Goal: Task Accomplishment & Management: Complete application form

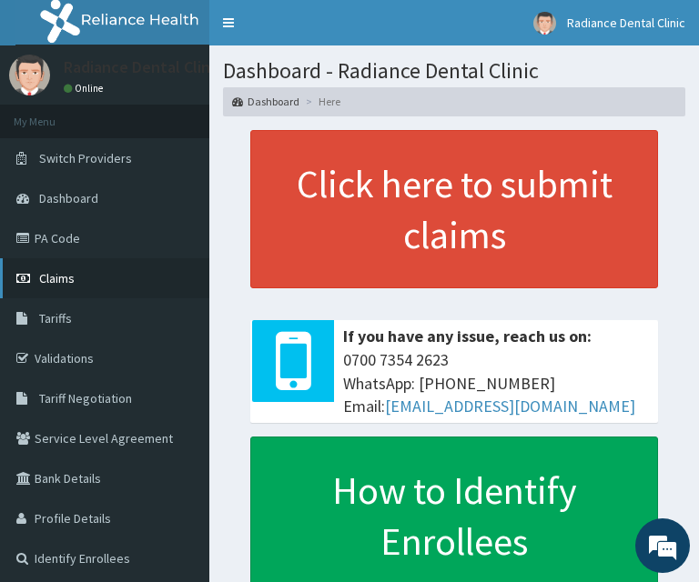
click at [52, 287] on link "Claims" at bounding box center [104, 278] width 209 height 40
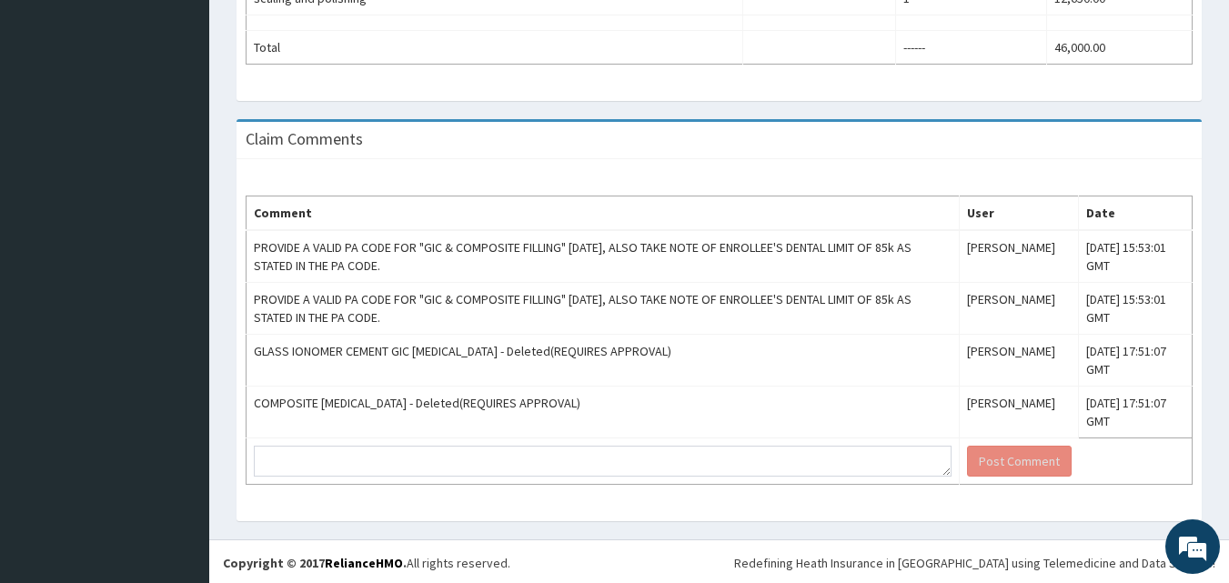
scroll to position [801, 0]
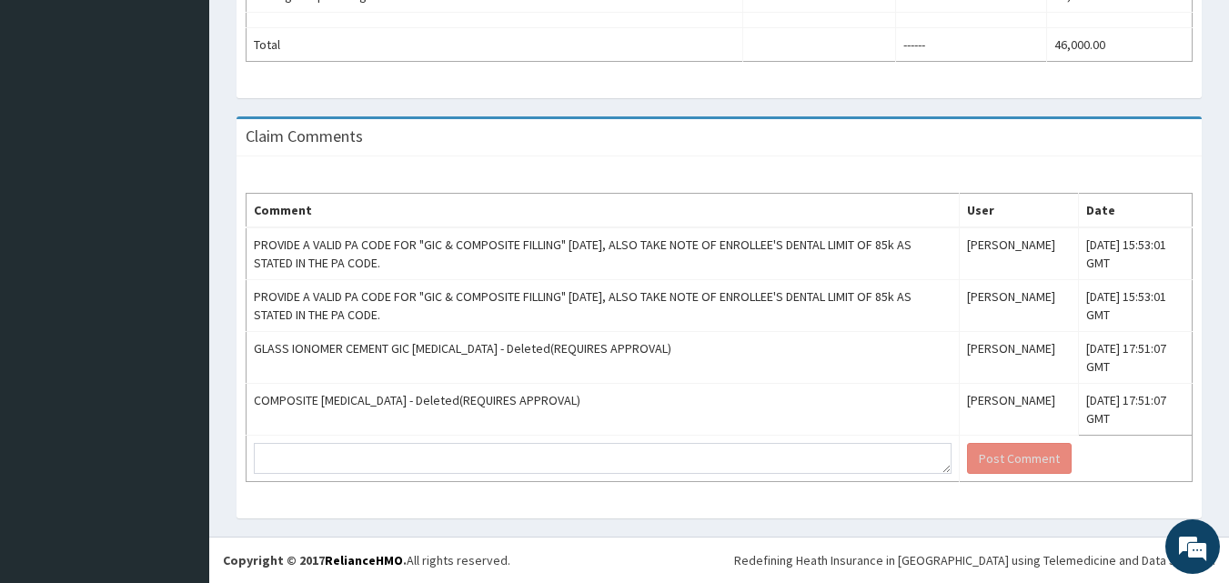
drag, startPoint x: 1233, startPoint y: 172, endPoint x: 1240, endPoint y: 490, distance: 318.5
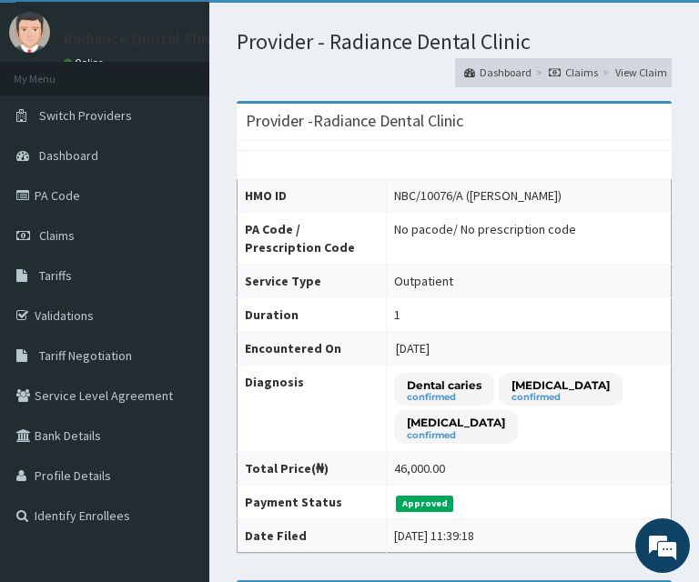
scroll to position [0, 0]
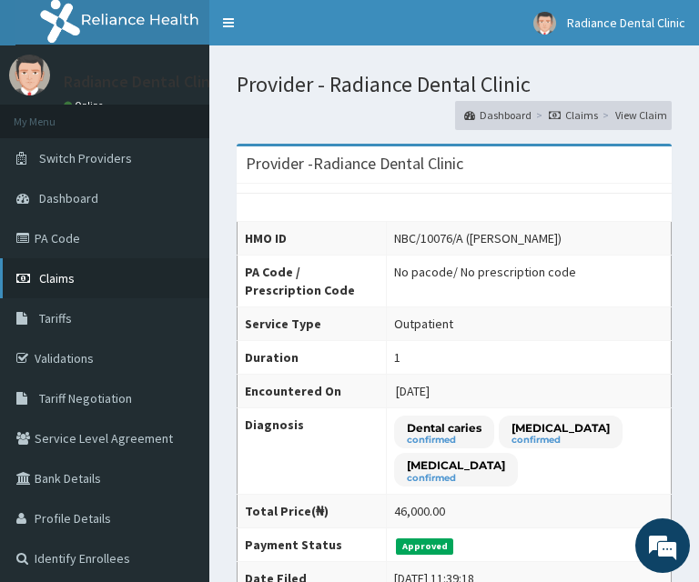
click at [64, 271] on span "Claims" at bounding box center [56, 278] width 35 height 16
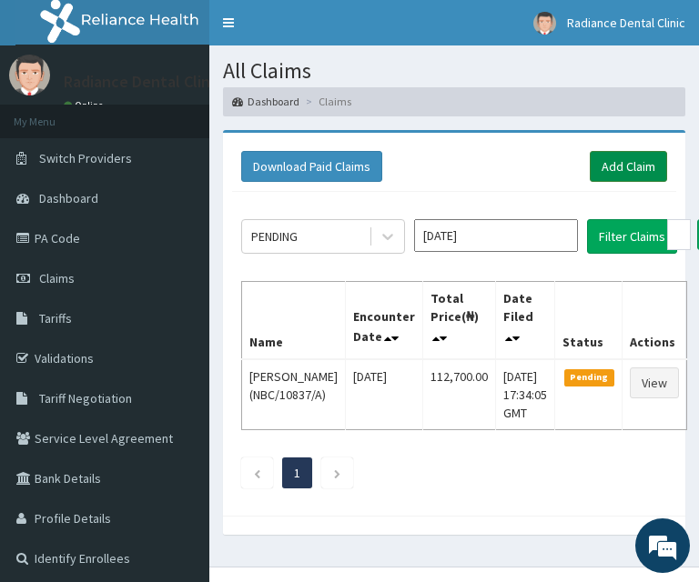
click at [637, 169] on link "Add Claim" at bounding box center [627, 166] width 77 height 31
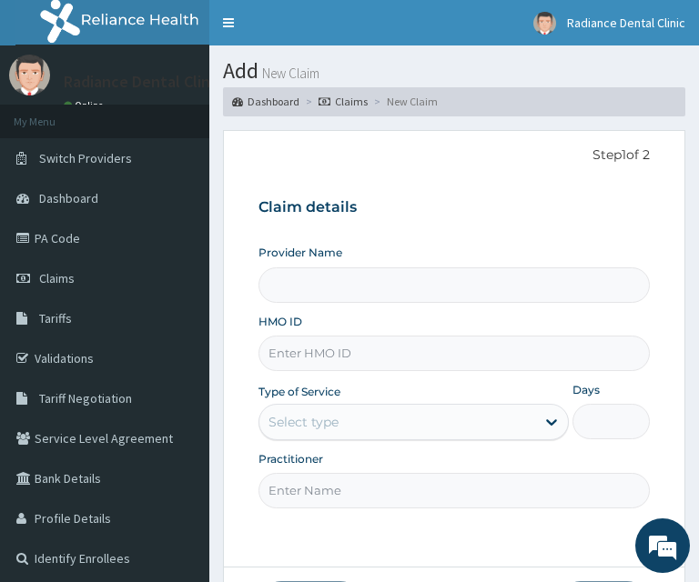
type input "Radiance Dental Clinic"
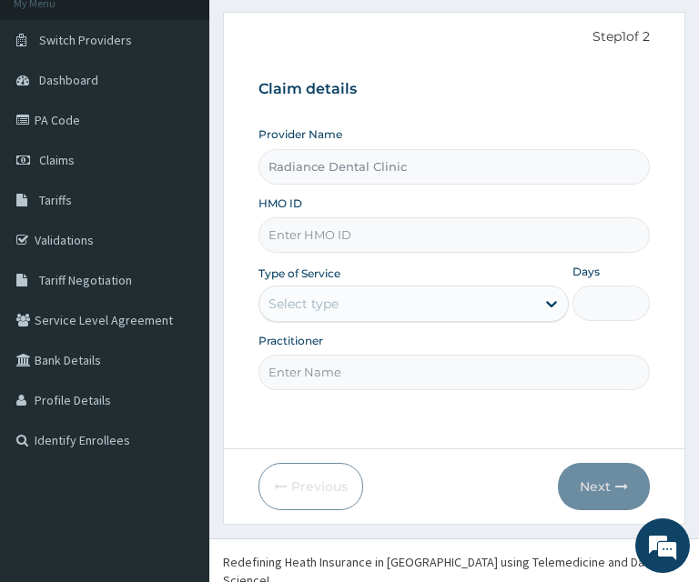
scroll to position [222, 0]
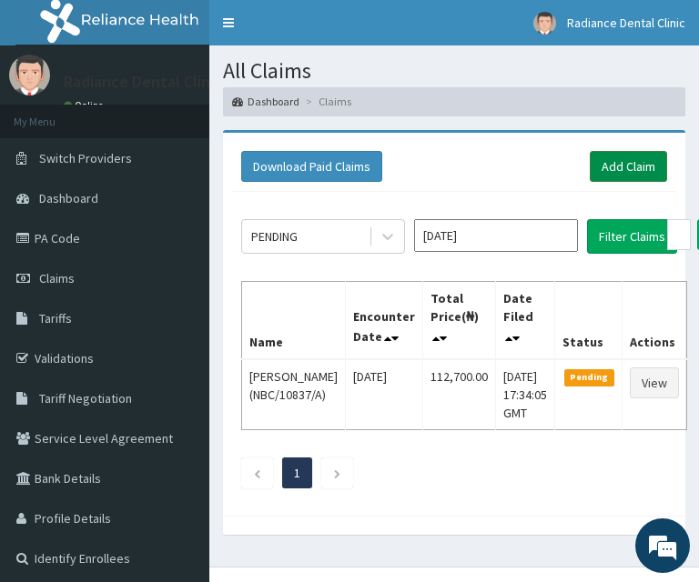
click at [630, 164] on link "Add Claim" at bounding box center [627, 166] width 77 height 31
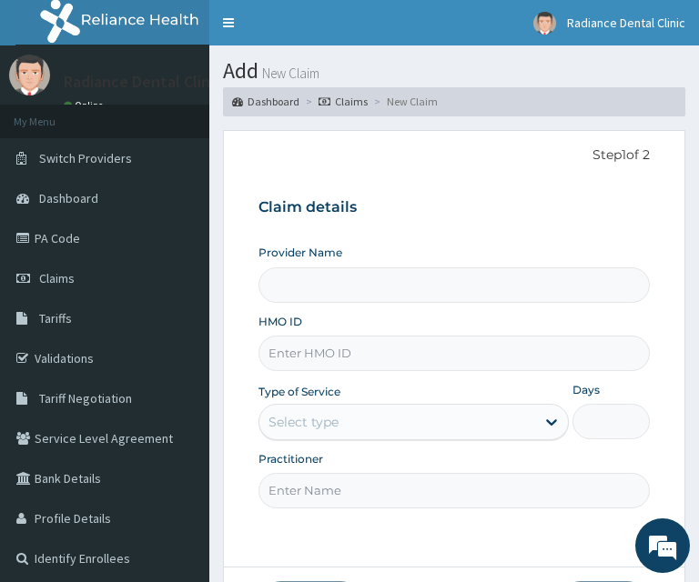
type input "Radiance Dental Clinic"
click at [345, 371] on input "HMO ID" at bounding box center [453, 353] width 391 height 35
type input "1"
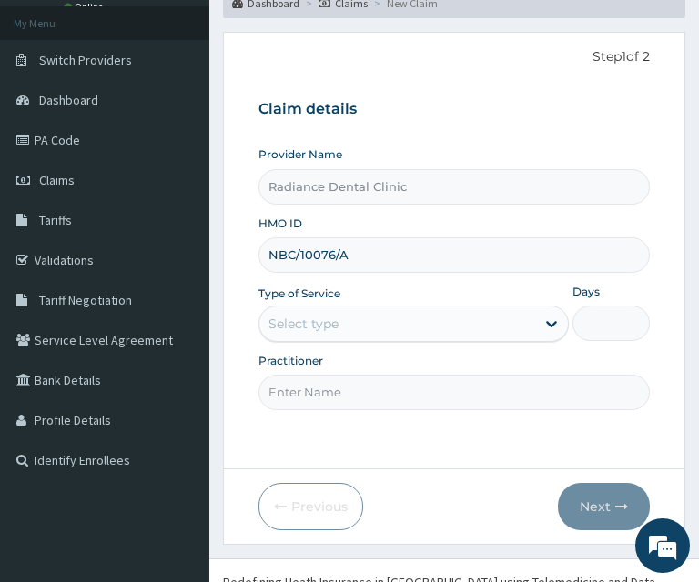
scroll to position [106, 0]
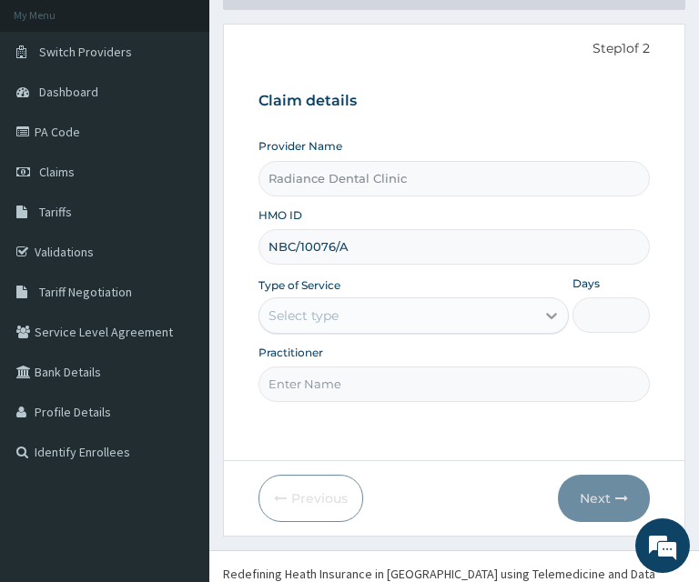
type input "NBC/10076/A"
click at [560, 332] on div at bounding box center [551, 315] width 33 height 33
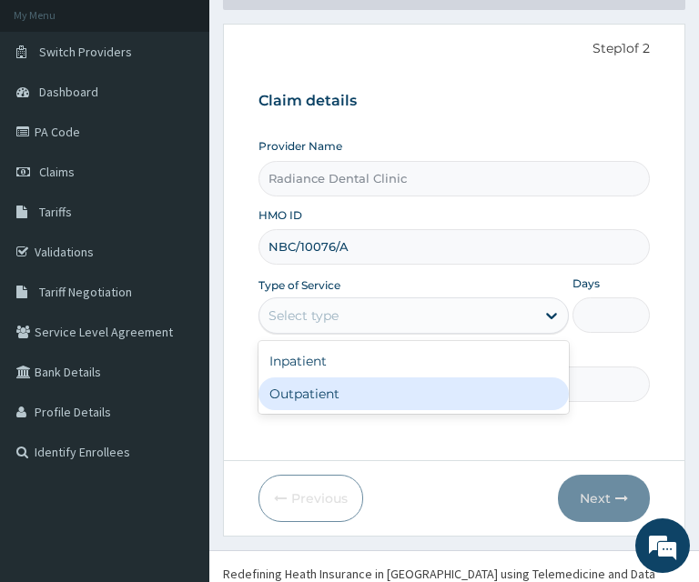
click at [469, 410] on div "Outpatient" at bounding box center [413, 394] width 310 height 33
type input "1"
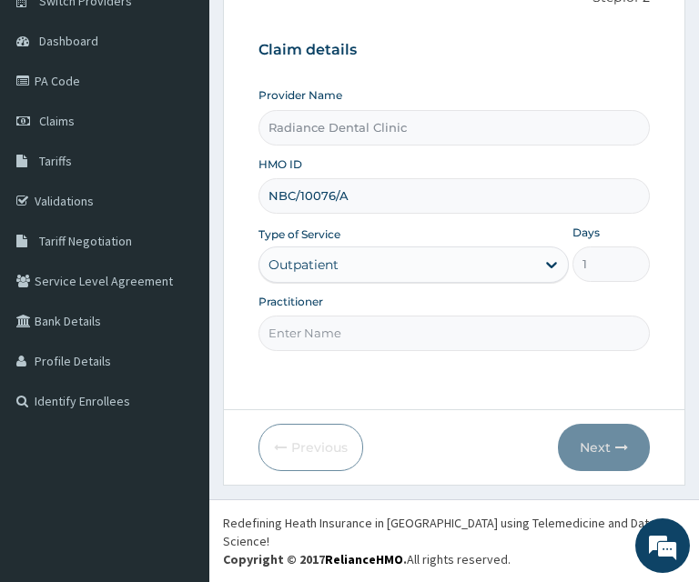
scroll to position [199, 0]
click at [565, 351] on input "Practitioner" at bounding box center [453, 333] width 391 height 35
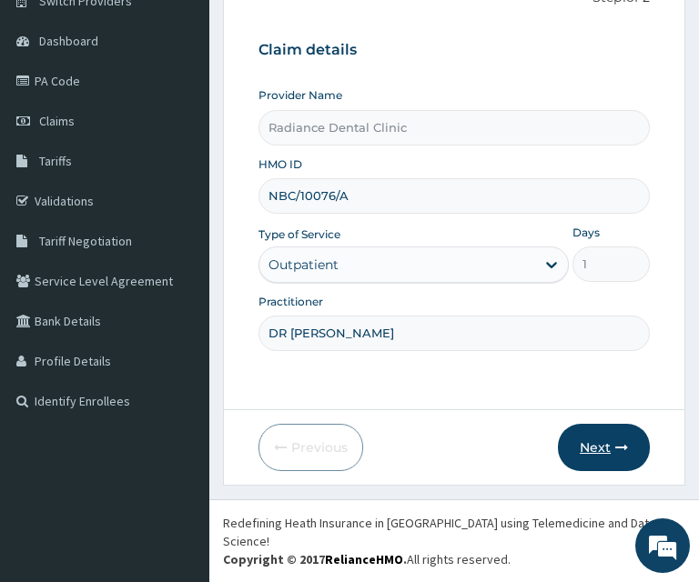
type input "DR ROHI"
click at [602, 471] on button "Next" at bounding box center [604, 447] width 92 height 47
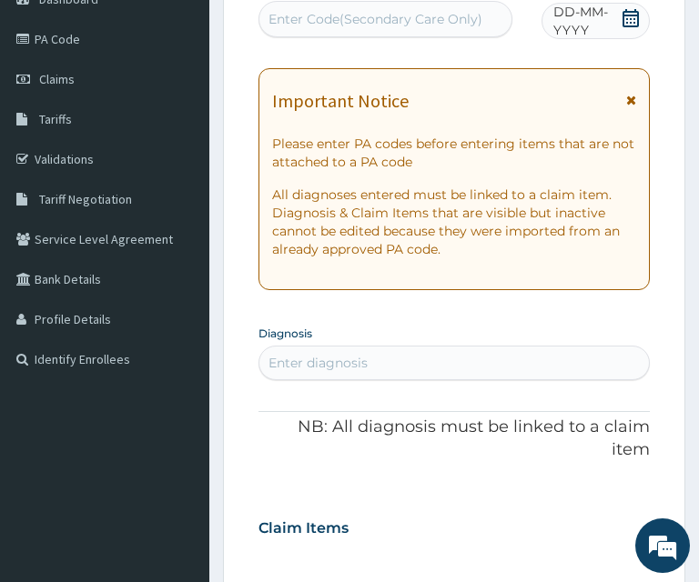
click at [452, 28] on div "Enter Code(Secondary Care Only)" at bounding box center [375, 19] width 214 height 18
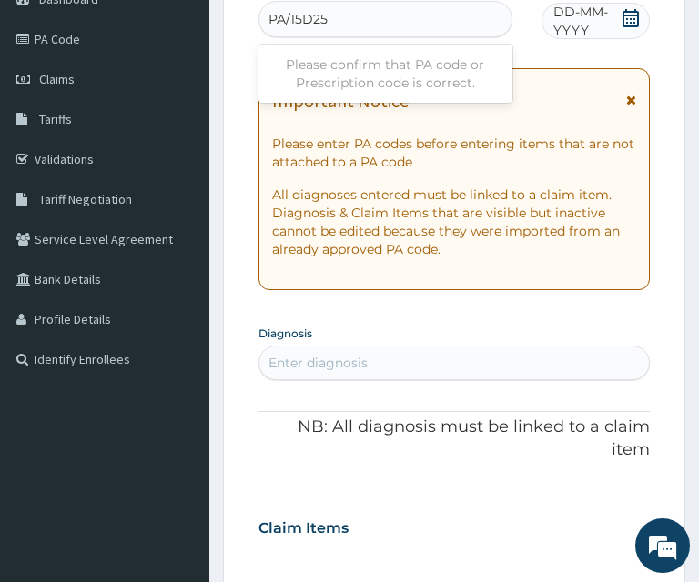
type input "PA/15D25D"
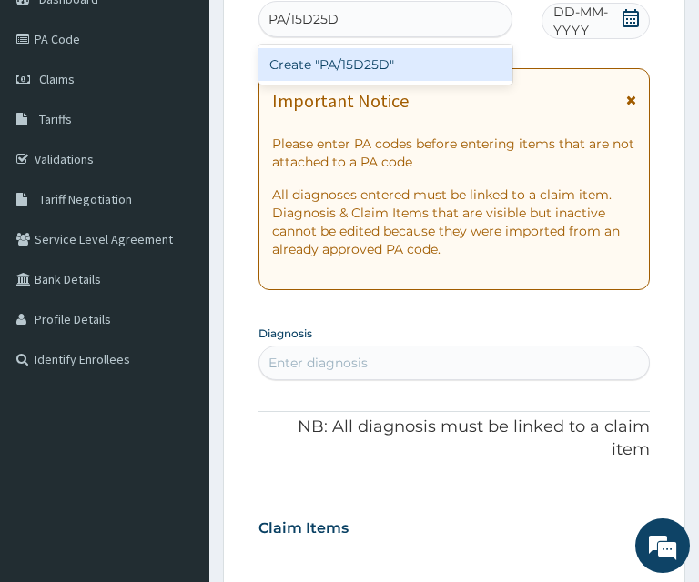
click at [429, 81] on div "Create "PA/15D25D"" at bounding box center [385, 64] width 254 height 33
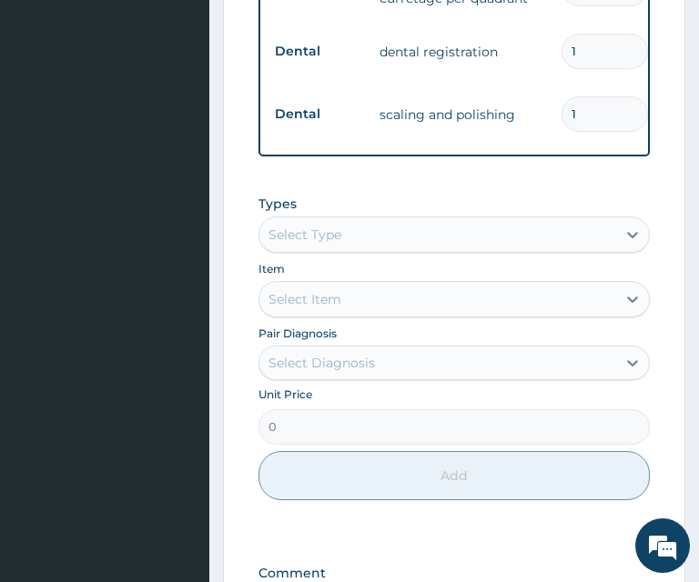
scroll to position [997, 0]
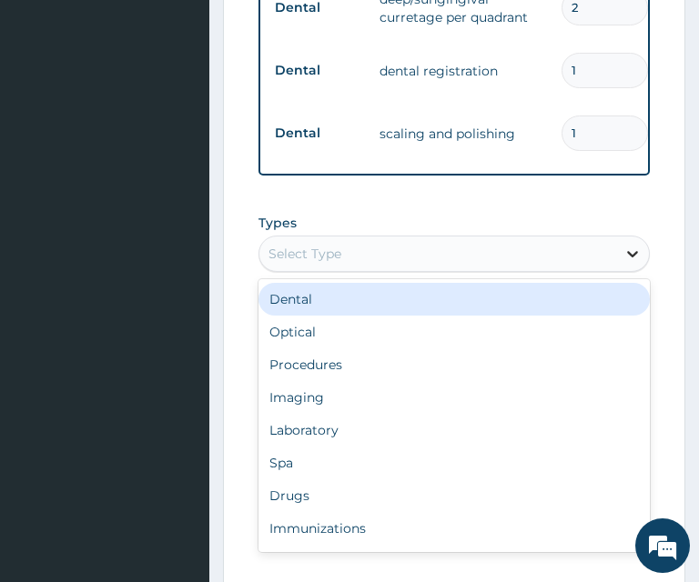
click at [623, 262] on icon at bounding box center [632, 254] width 18 height 18
click at [292, 315] on div "Dental" at bounding box center [453, 299] width 391 height 33
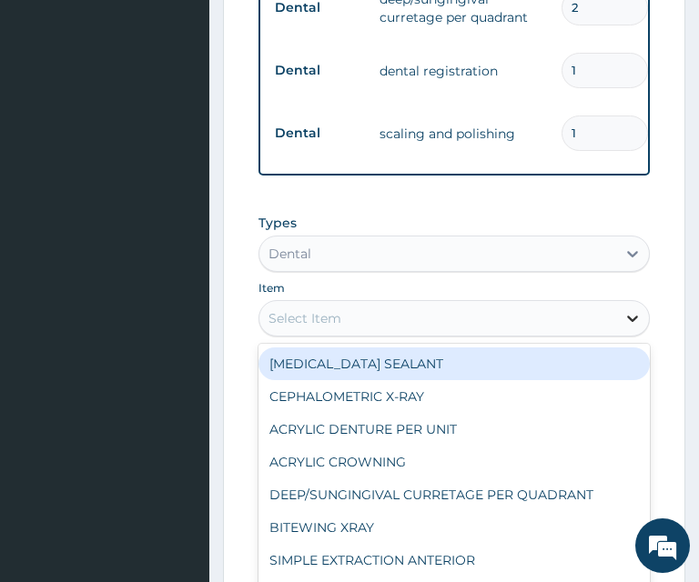
click at [623, 309] on icon at bounding box center [632, 318] width 18 height 18
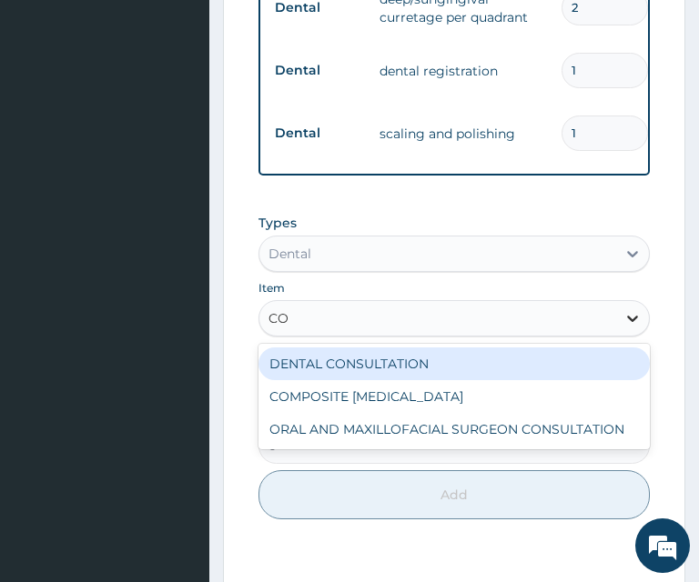
type input "COM"
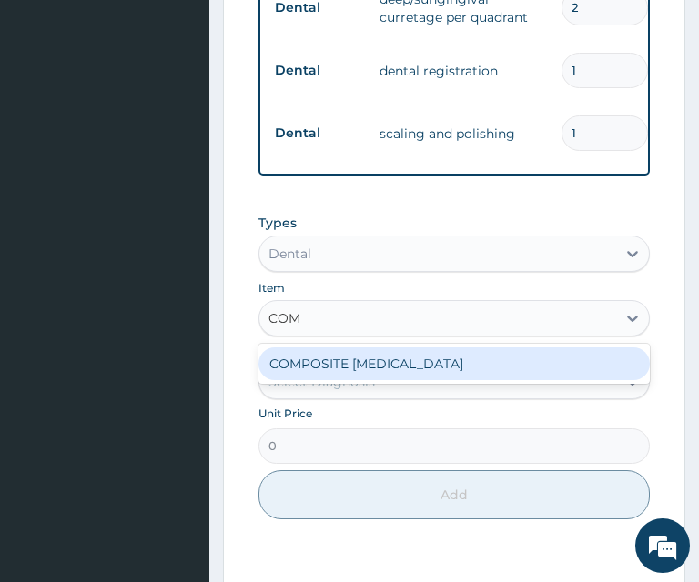
click at [431, 348] on div "COMPOSITE DENTAL FILLING" at bounding box center [453, 364] width 391 height 33
type input "12074.999999999998"
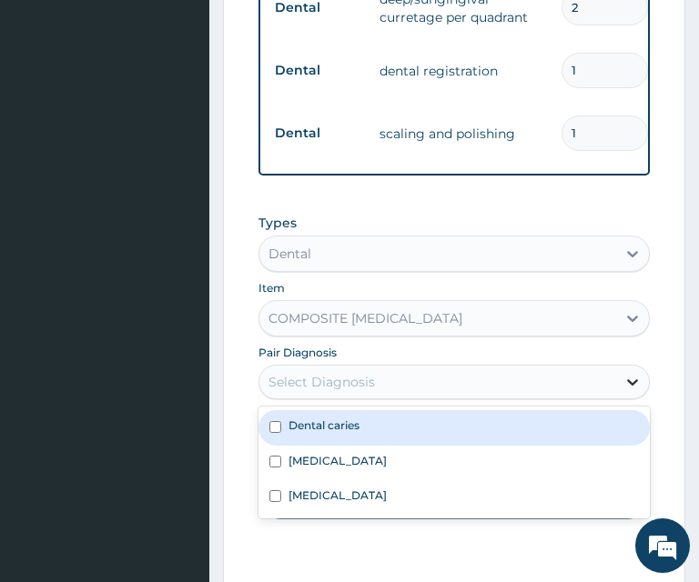
click at [623, 373] on icon at bounding box center [632, 382] width 18 height 18
click at [359, 418] on label "Dental caries" at bounding box center [323, 425] width 71 height 15
checkbox input "true"
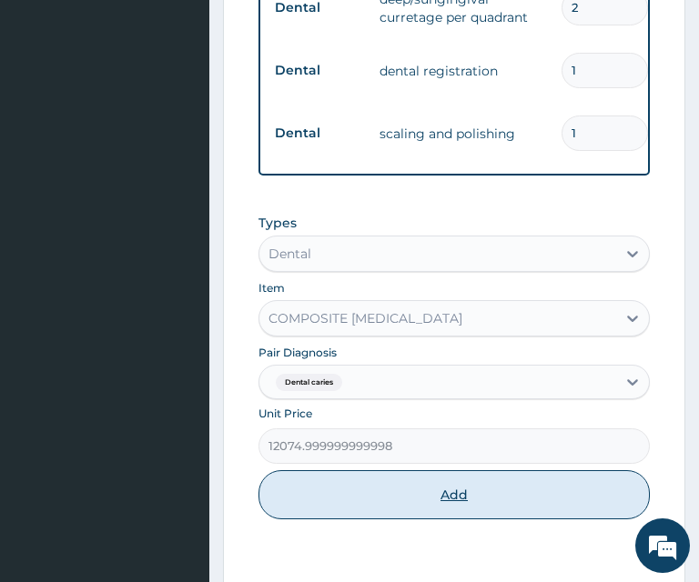
click at [644, 470] on button "Add" at bounding box center [453, 494] width 391 height 49
type input "0"
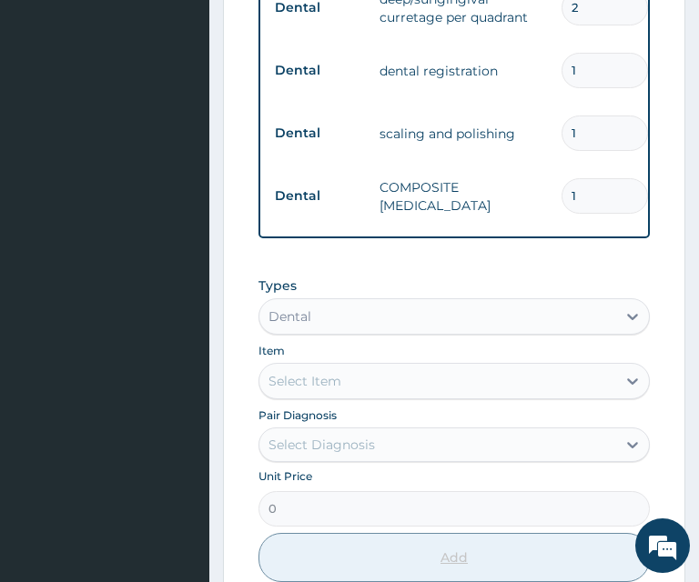
type input "0.00"
type input "2"
type input "24150.00"
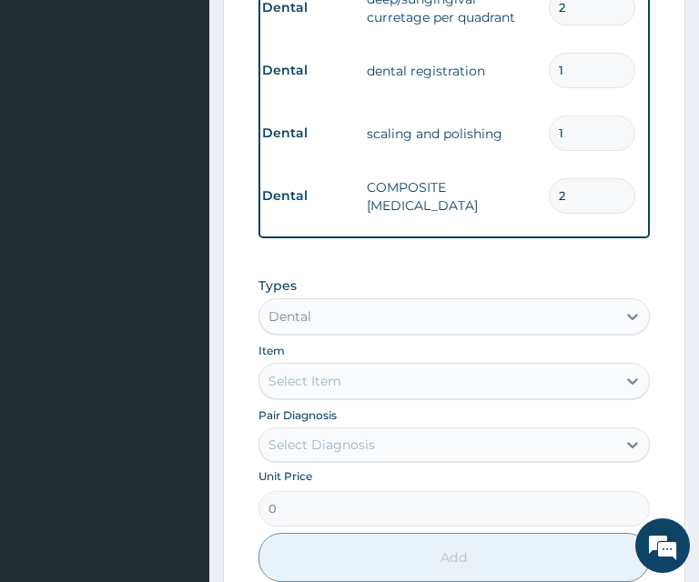
scroll to position [0, 0]
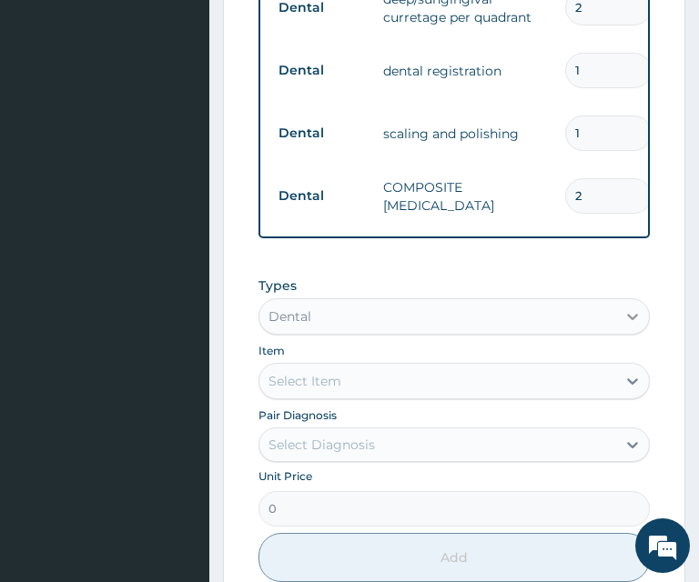
type input "2"
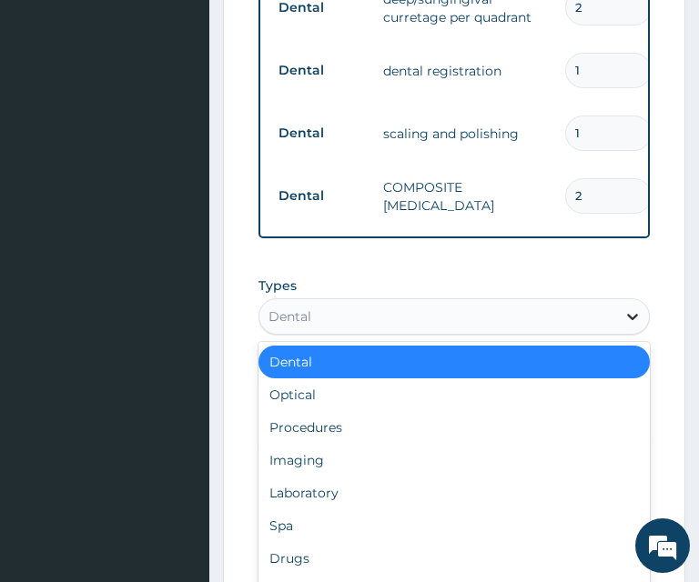
click at [623, 326] on icon at bounding box center [632, 316] width 18 height 18
click at [291, 375] on div "Dental" at bounding box center [453, 362] width 391 height 33
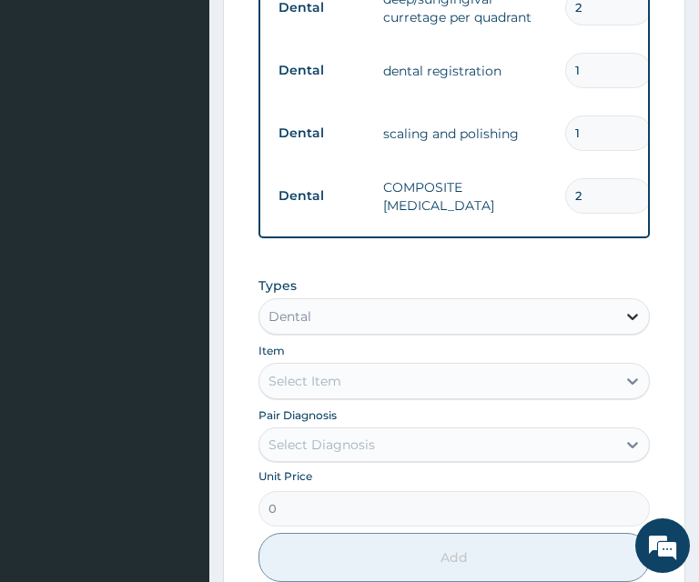
click at [623, 326] on icon at bounding box center [632, 316] width 18 height 18
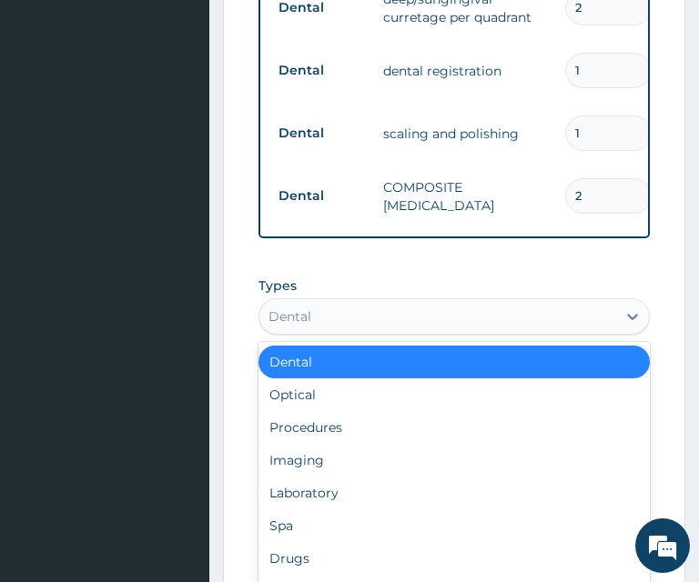
click at [295, 378] on div "Dental" at bounding box center [453, 362] width 391 height 33
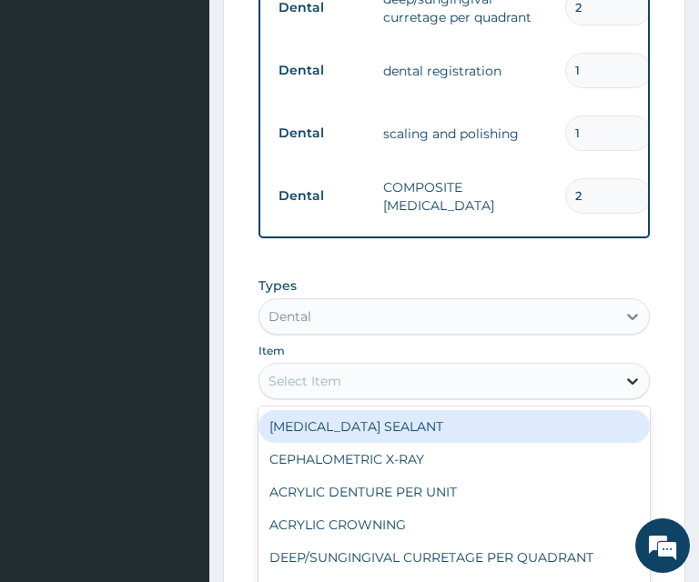
click at [623, 372] on icon at bounding box center [632, 381] width 18 height 18
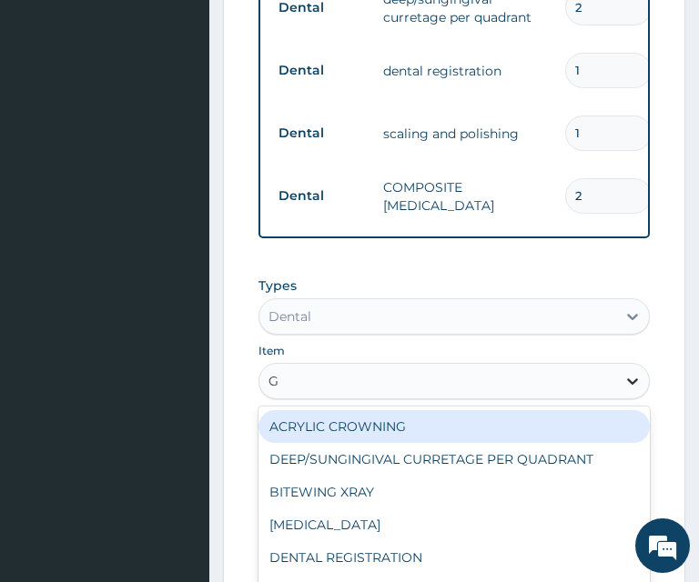
type input "GL"
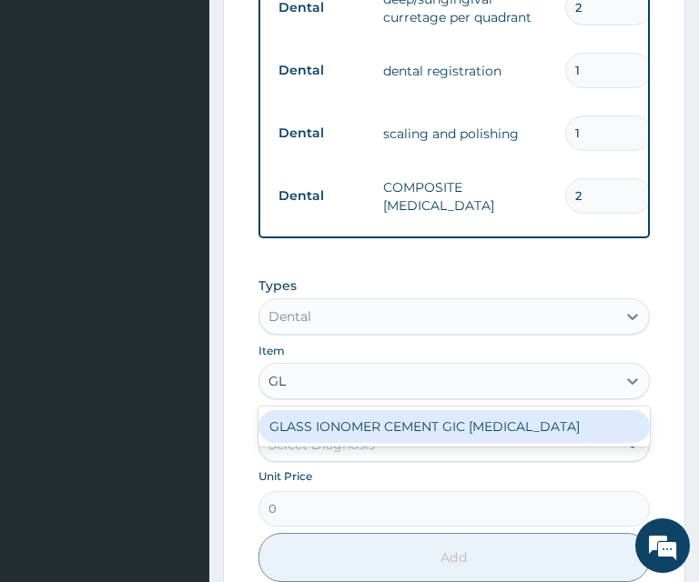
click at [416, 410] on div "GLASS IONOMER CEMENT GIC DENTAL FILLING" at bounding box center [453, 426] width 391 height 33
type input "10925"
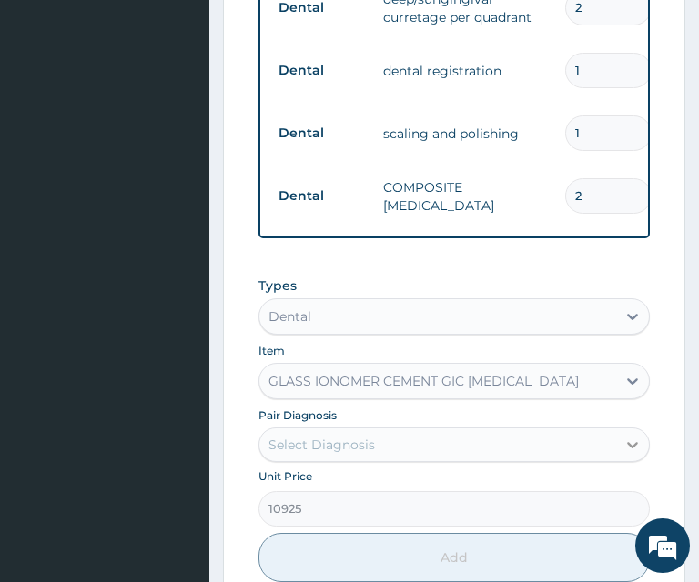
click at [627, 443] on icon at bounding box center [632, 446] width 11 height 6
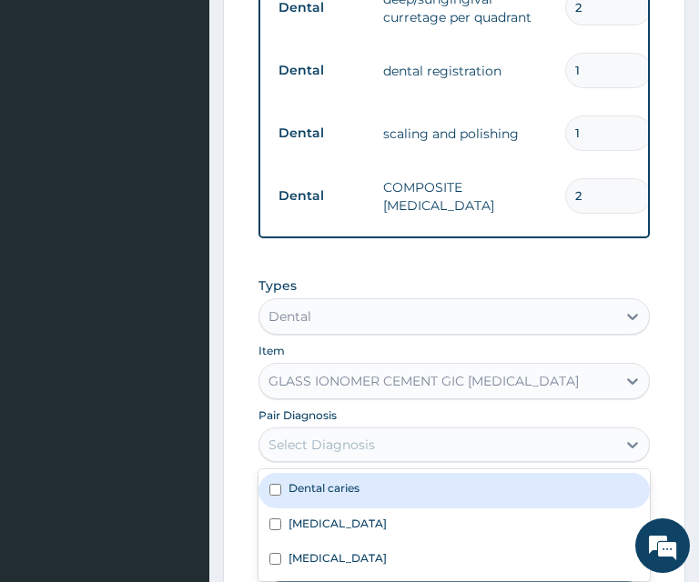
click at [359, 480] on label "Dental caries" at bounding box center [323, 487] width 71 height 15
checkbox input "true"
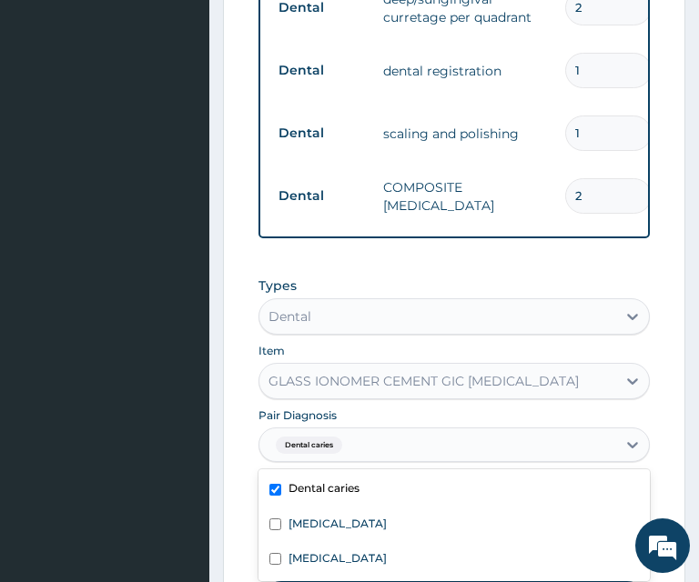
click at [650, 533] on button "Add" at bounding box center [453, 557] width 391 height 49
type input "0"
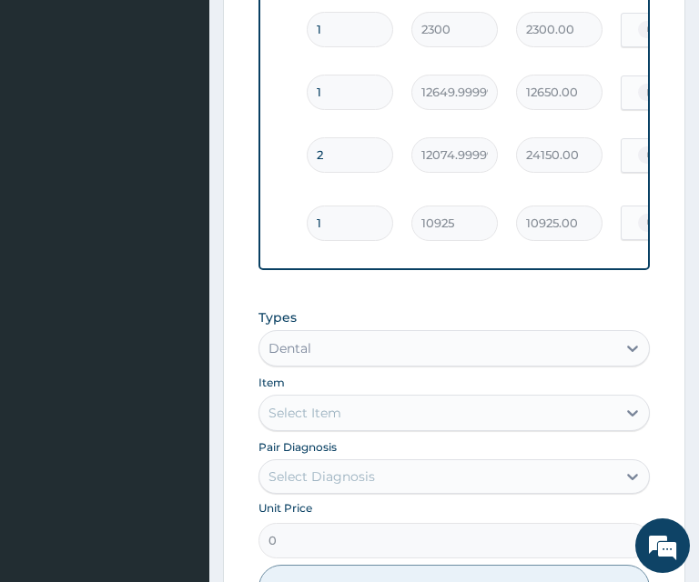
scroll to position [1202, 0]
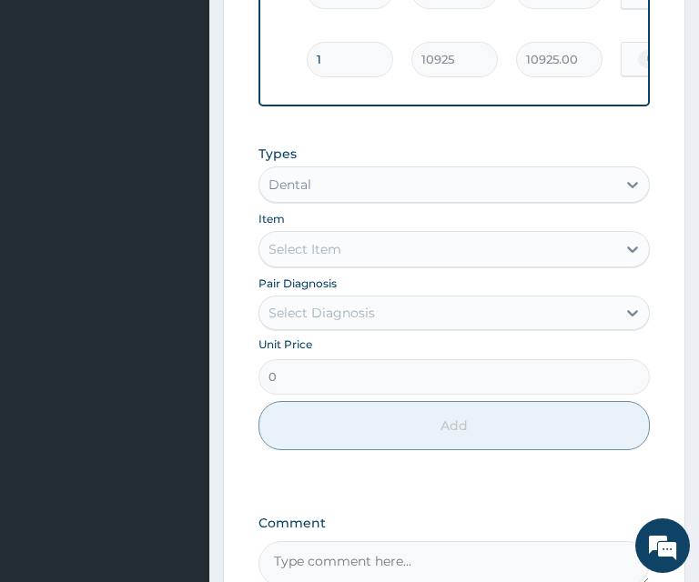
click at [466, 541] on textarea "Comment" at bounding box center [453, 563] width 391 height 45
type textarea "The PA code has been added. sorry for the omission from our part"
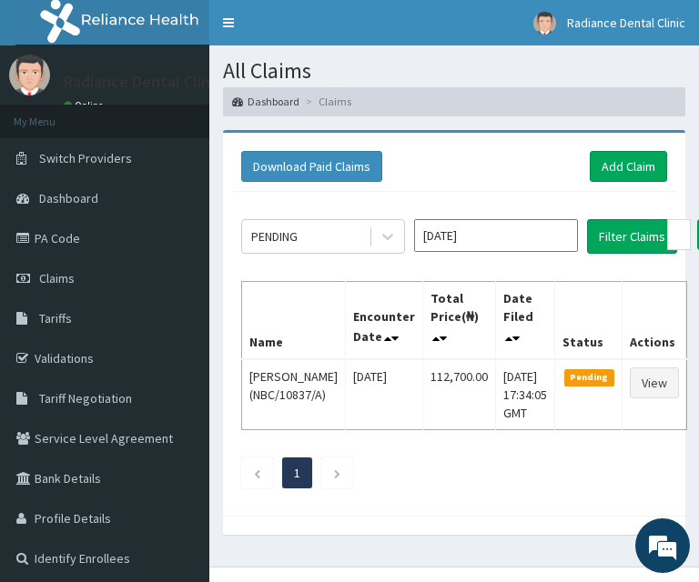
scroll to position [86, 0]
